Goal: Transaction & Acquisition: Book appointment/travel/reservation

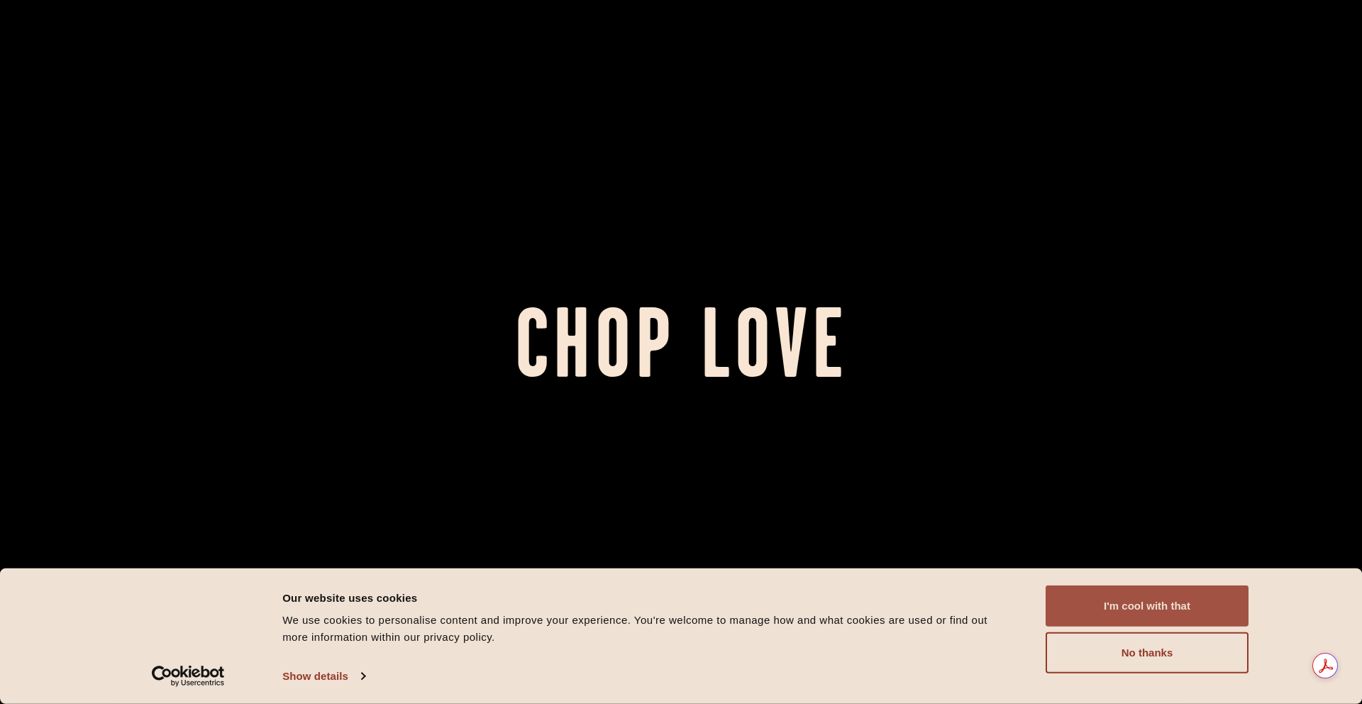
click at [1153, 609] on button "I'm cool with that" at bounding box center [1147, 605] width 203 height 41
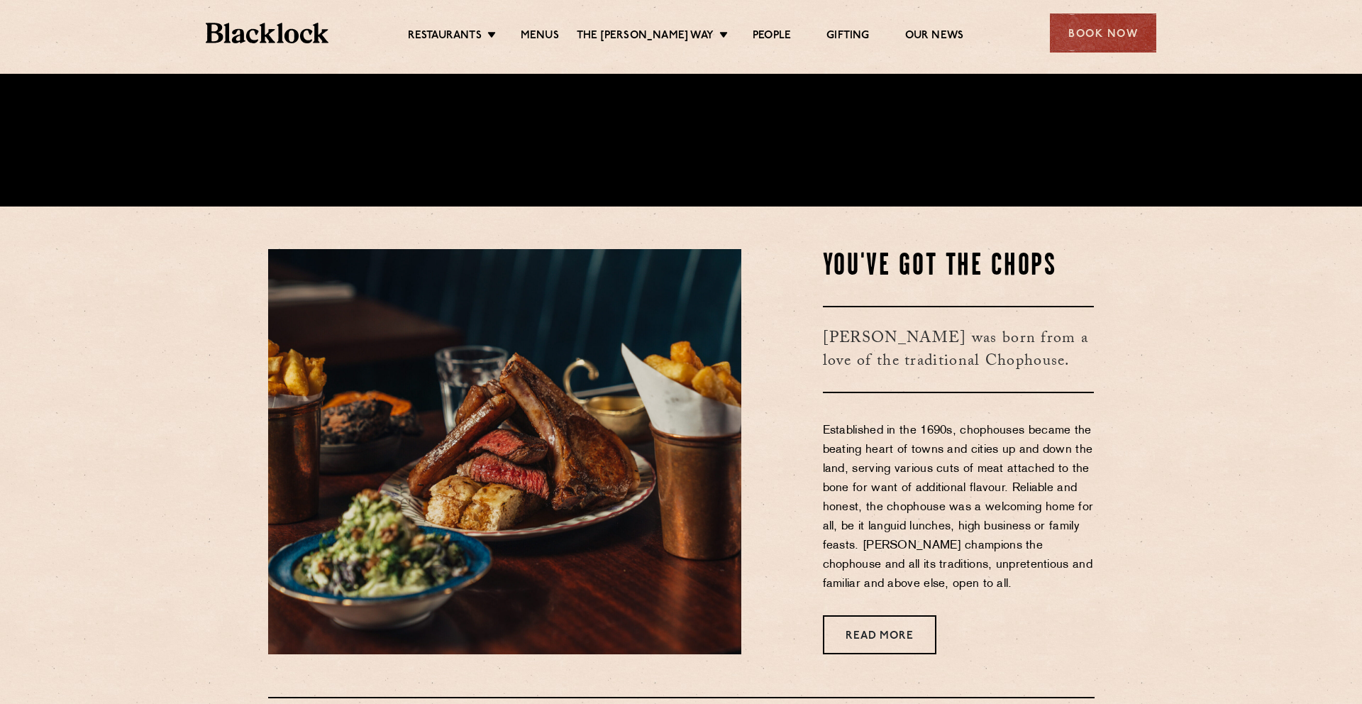
scroll to position [518, 0]
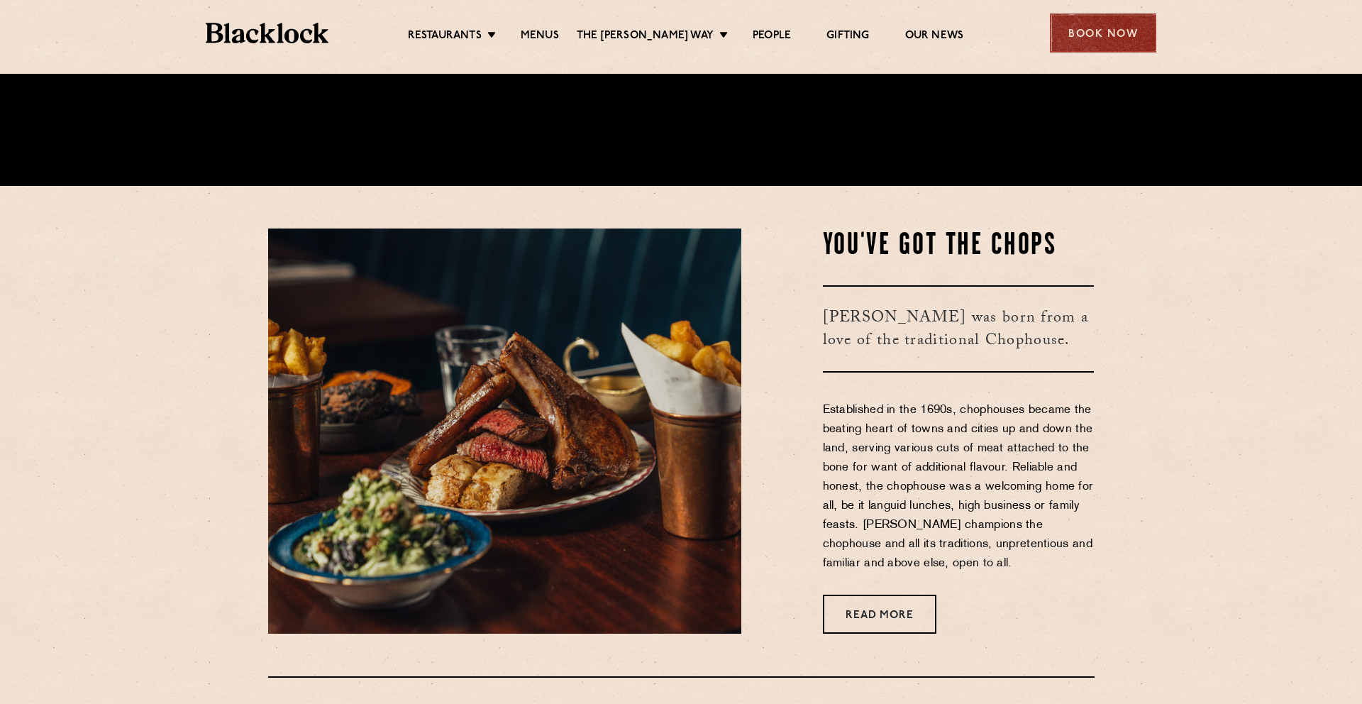
click at [1105, 26] on div "Book Now" at bounding box center [1103, 32] width 106 height 39
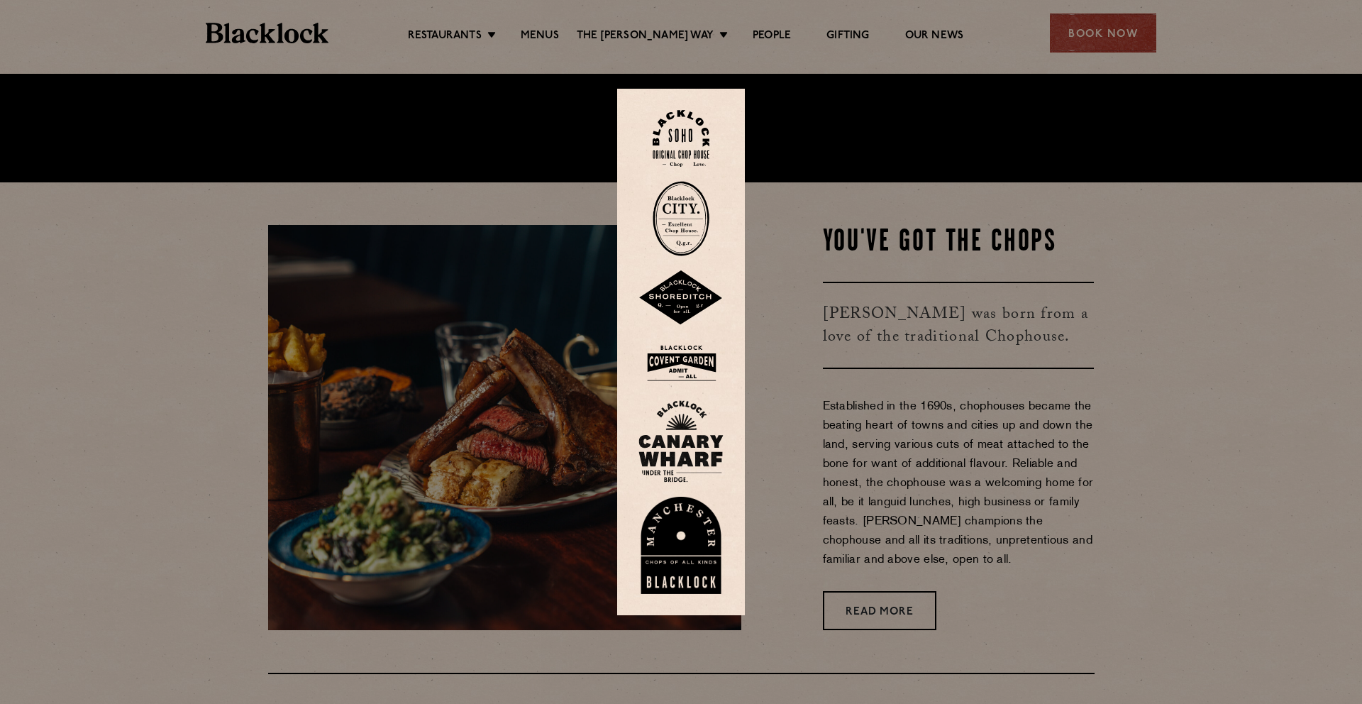
click at [1171, 375] on div at bounding box center [681, 352] width 1362 height 704
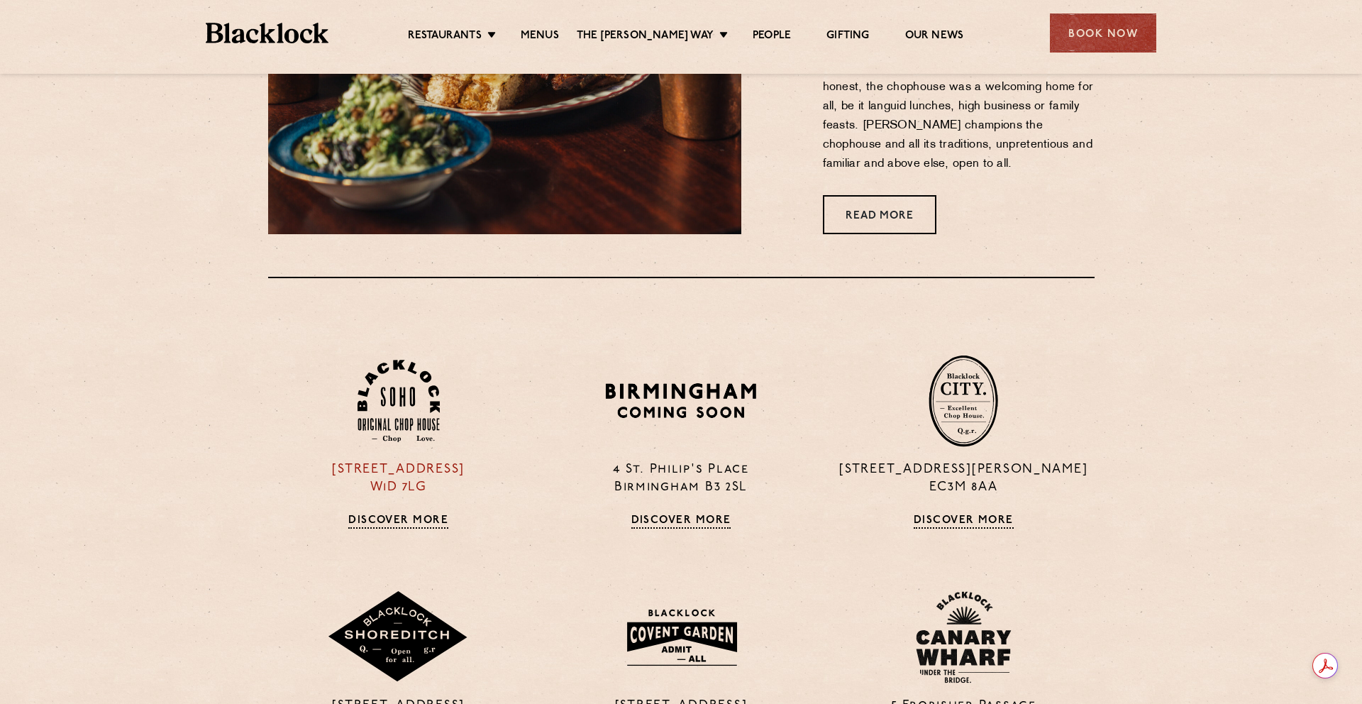
scroll to position [929, 0]
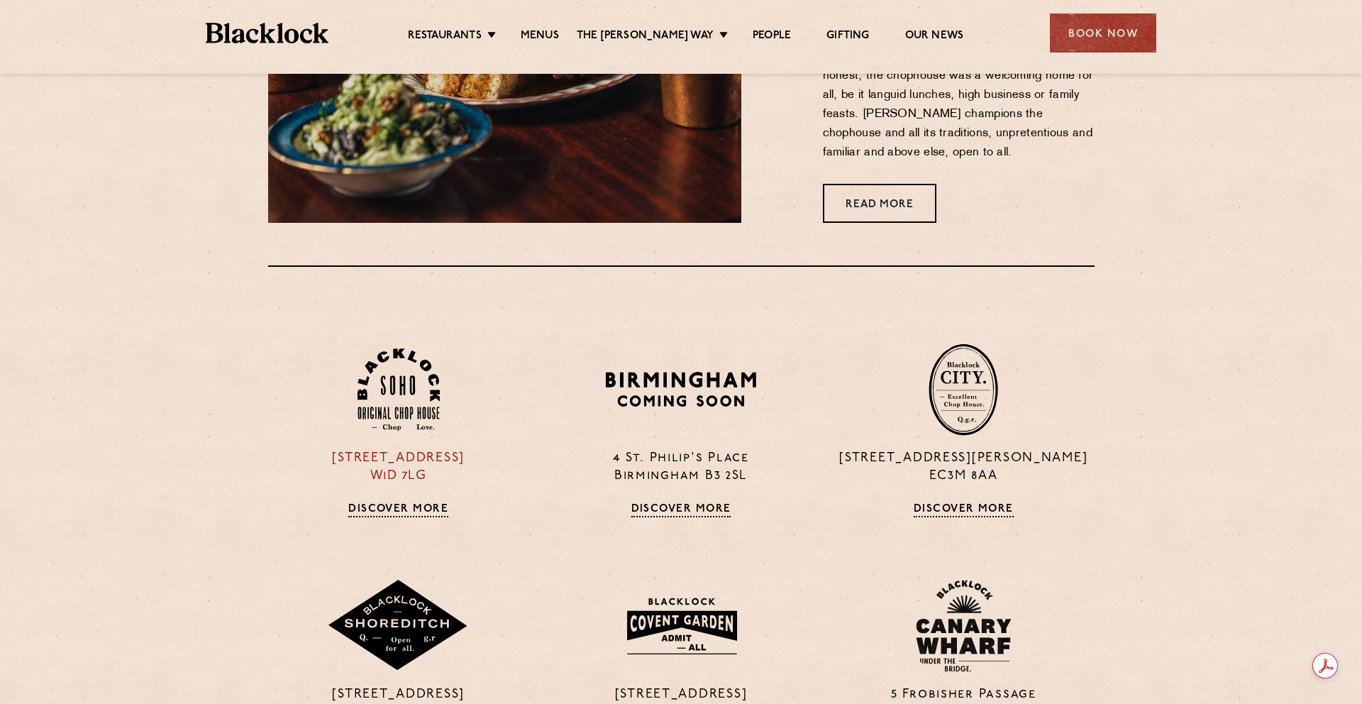
click at [371, 509] on link "Discover More" at bounding box center [398, 510] width 100 height 14
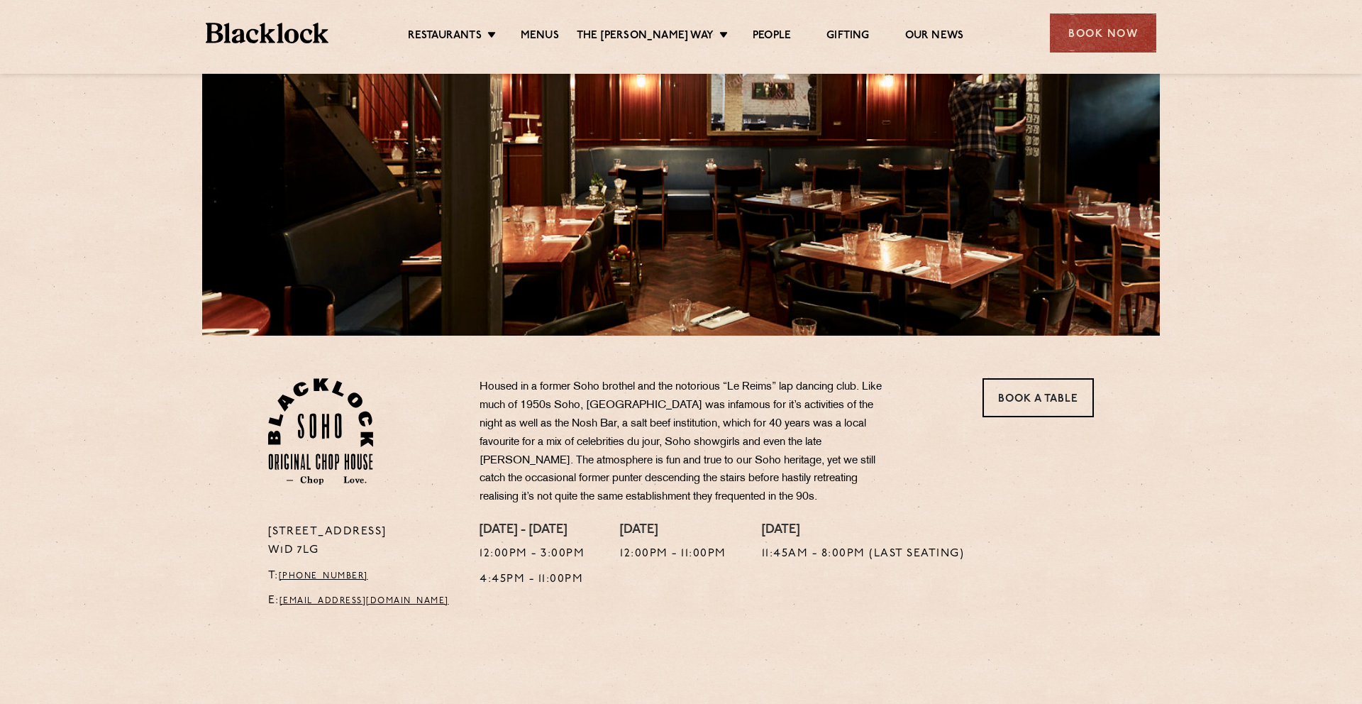
scroll to position [170, 0]
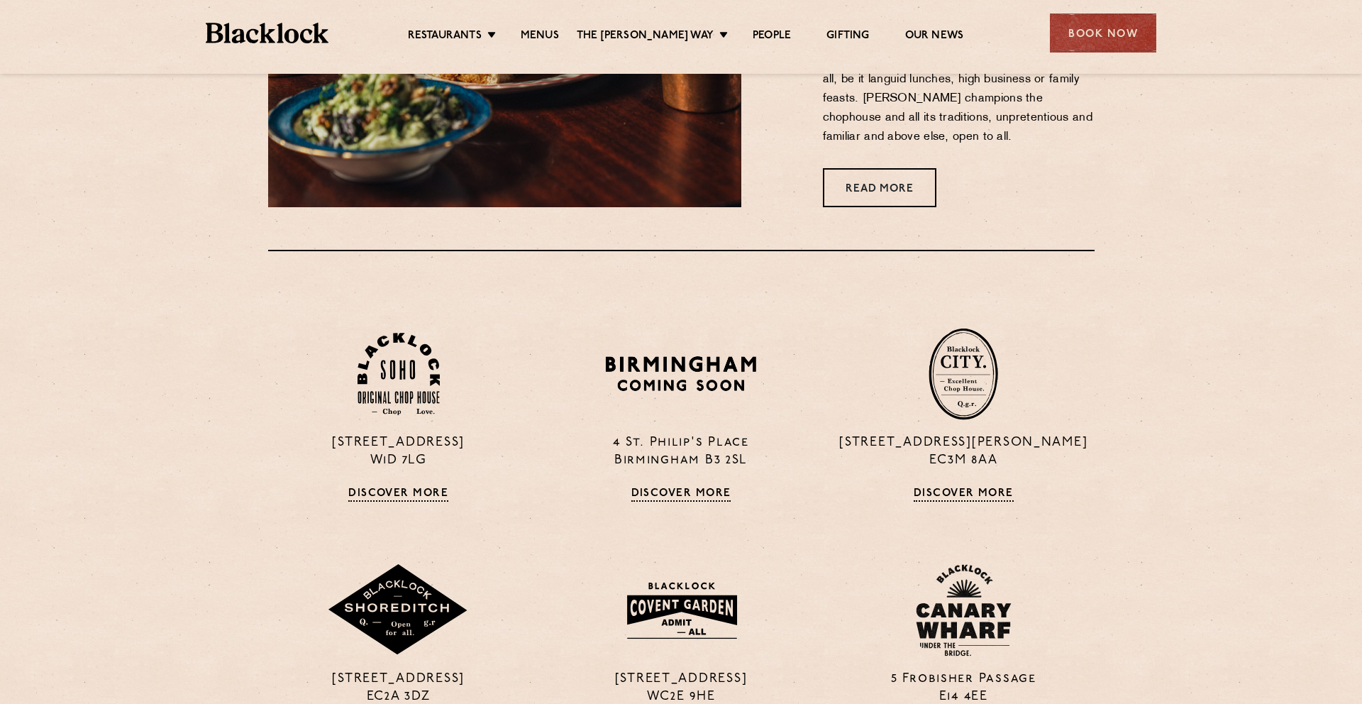
scroll to position [963, 0]
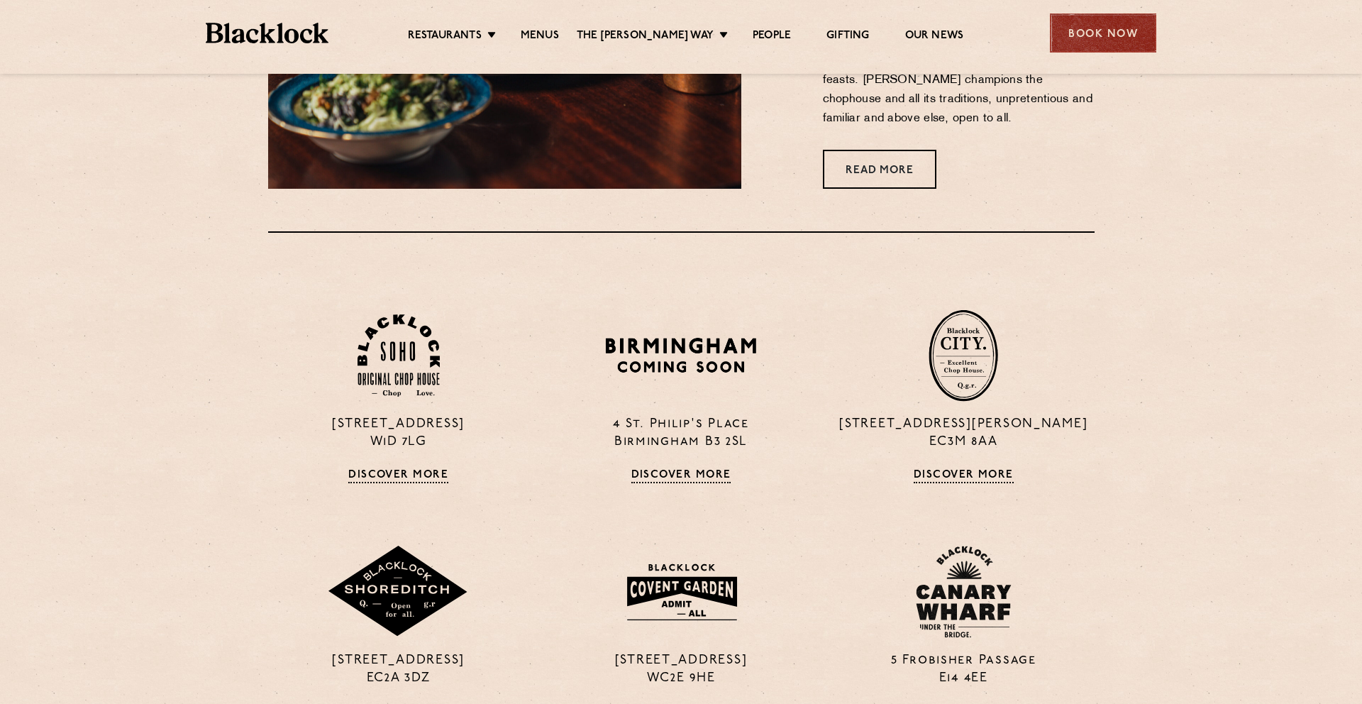
click at [1103, 37] on div "Book Now" at bounding box center [1103, 32] width 106 height 39
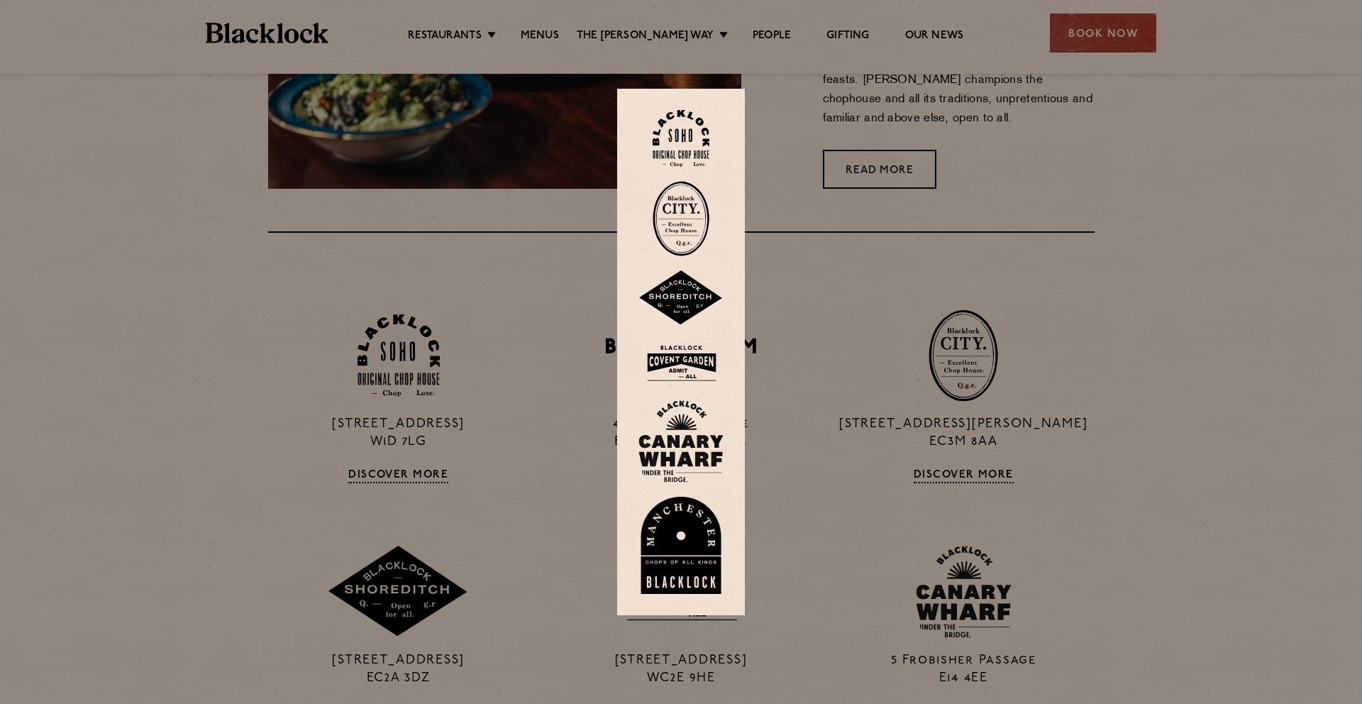
click at [708, 139] on img at bounding box center [681, 138] width 57 height 57
